Goal: Navigation & Orientation: Find specific page/section

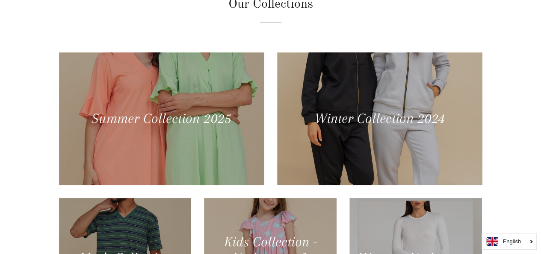
scroll to position [320, 0]
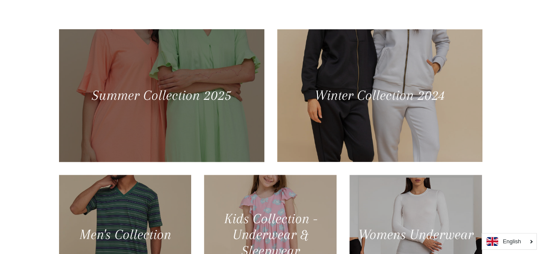
click at [216, 121] on div at bounding box center [161, 95] width 211 height 136
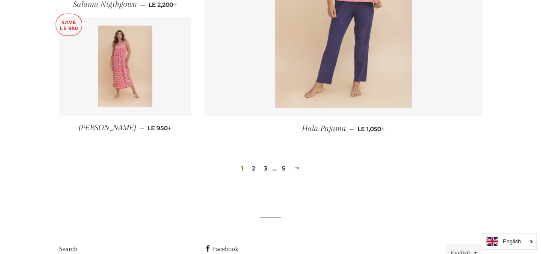
scroll to position [1212, 0]
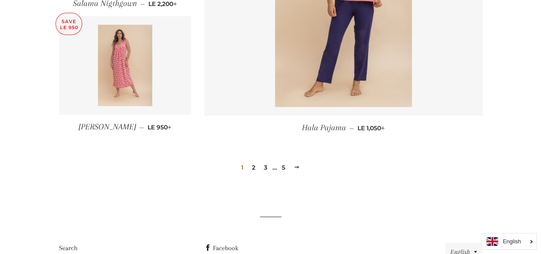
click at [295, 166] on span at bounding box center [297, 167] width 6 height 6
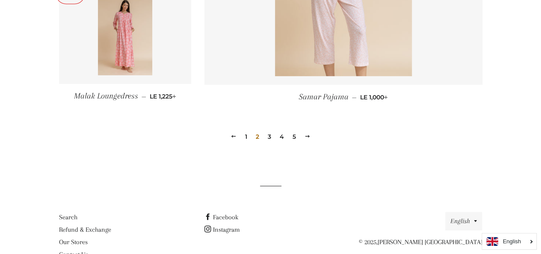
scroll to position [1256, 0]
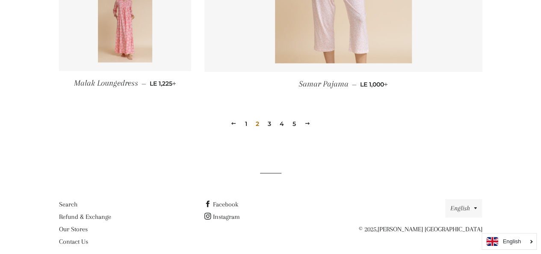
click at [304, 120] on span at bounding box center [307, 123] width 6 height 6
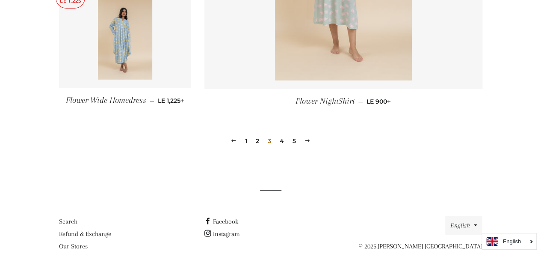
scroll to position [1249, 0]
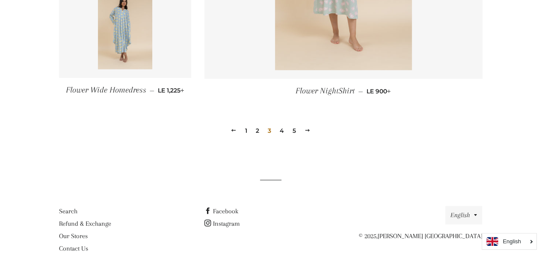
click at [306, 130] on span at bounding box center [307, 130] width 6 height 6
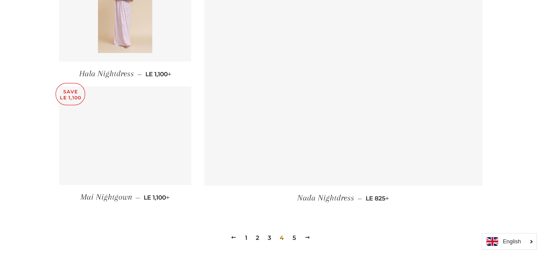
scroll to position [1246, 0]
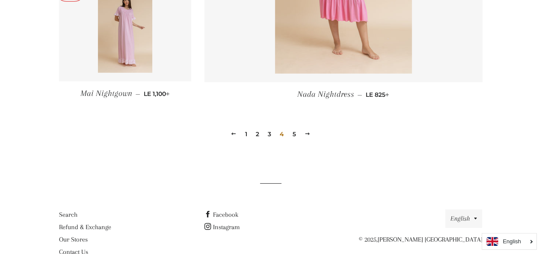
click at [308, 130] on span at bounding box center [307, 133] width 6 height 6
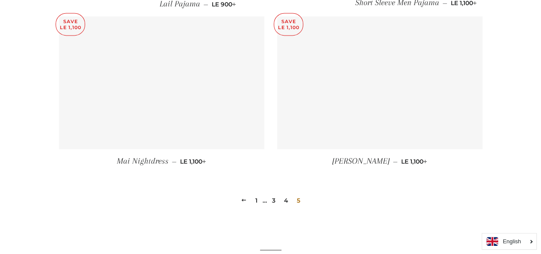
scroll to position [608, 0]
